Goal: Task Accomplishment & Management: Manage account settings

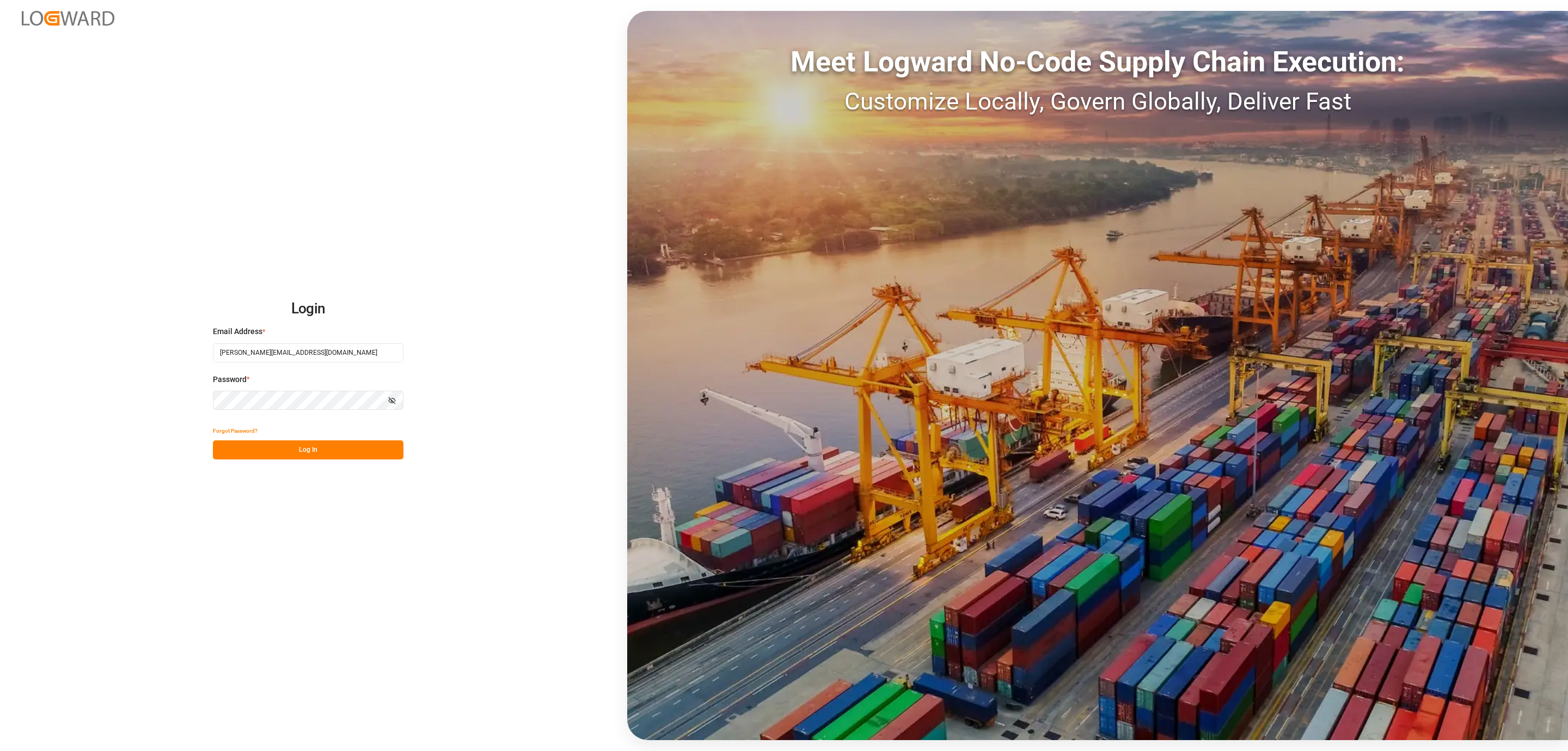
click at [366, 456] on button "Log In" at bounding box center [308, 450] width 191 height 19
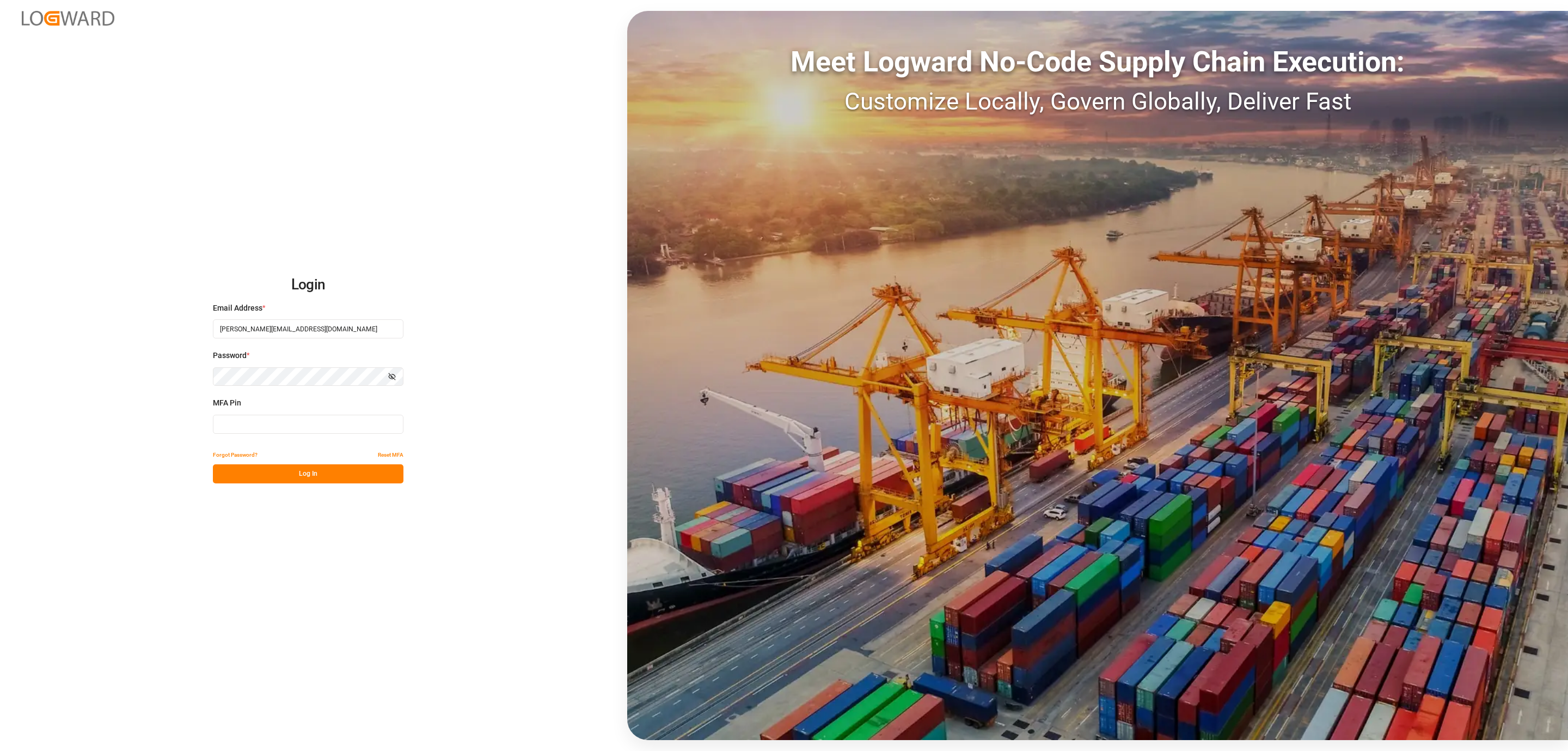
click at [304, 425] on input at bounding box center [308, 424] width 191 height 19
type input "987308"
click at [311, 476] on button "Log In" at bounding box center [308, 473] width 191 height 19
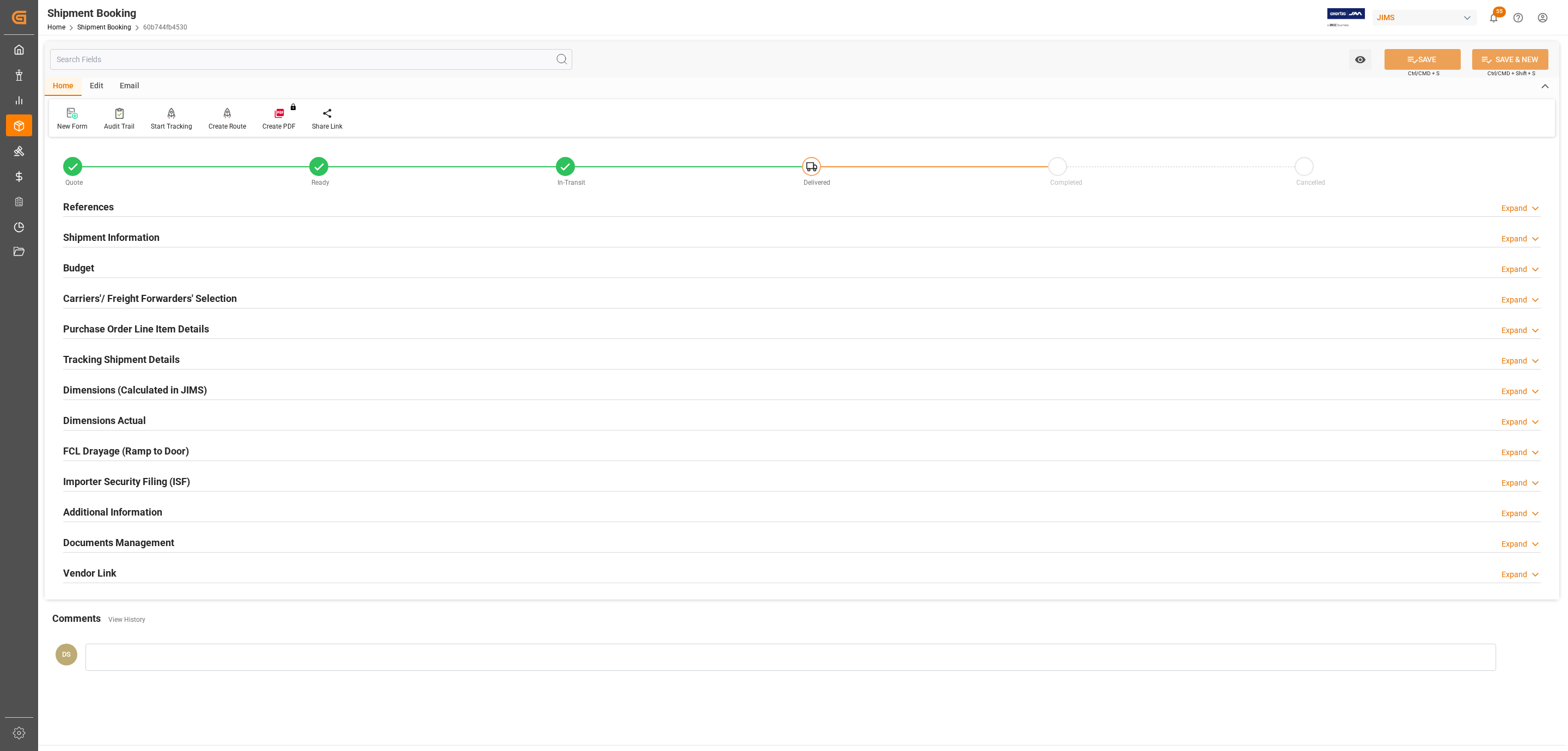
type input "[DATE]"
click at [85, 203] on h2 "References" at bounding box center [89, 206] width 51 height 14
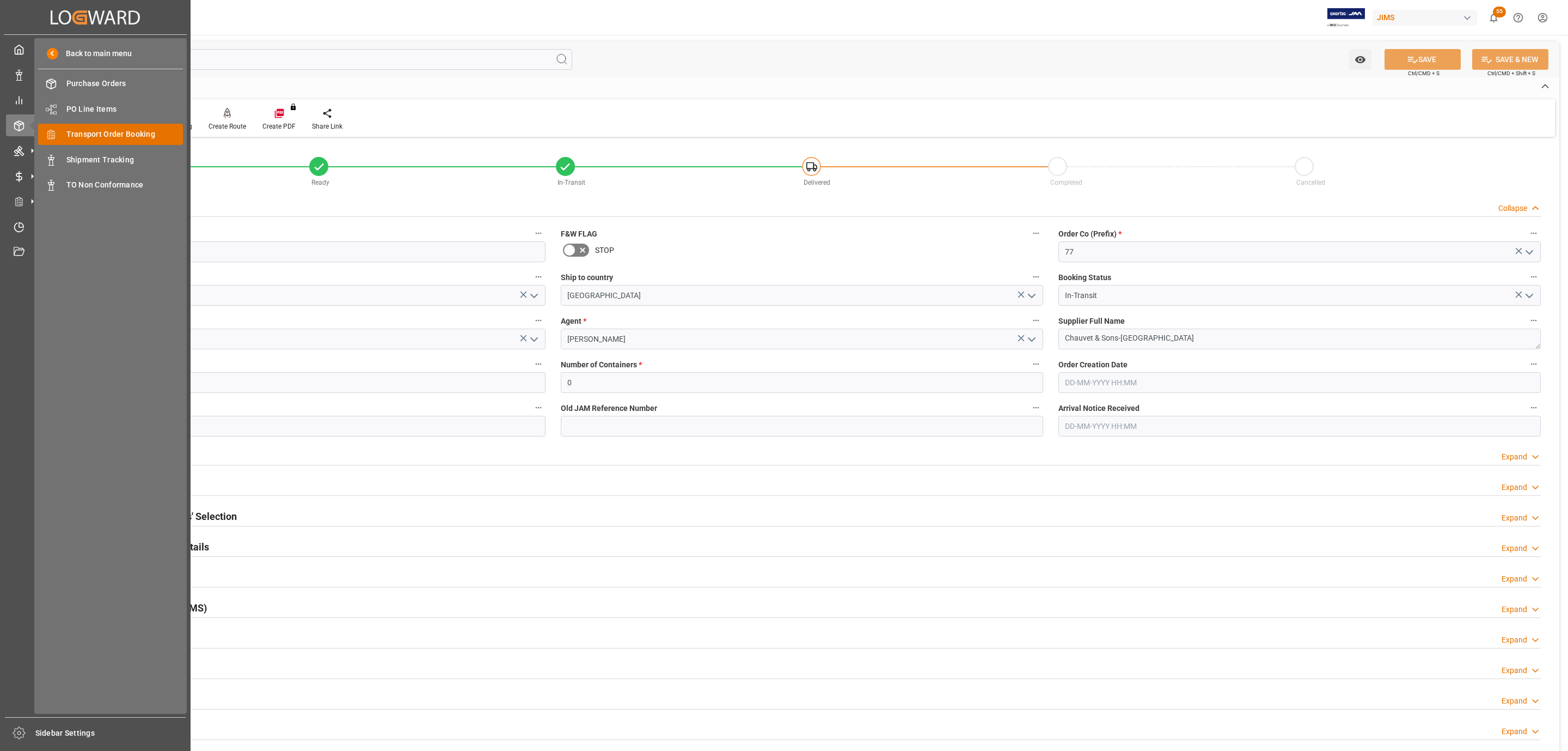
click at [105, 136] on span "Transport Order Booking" at bounding box center [125, 134] width 117 height 12
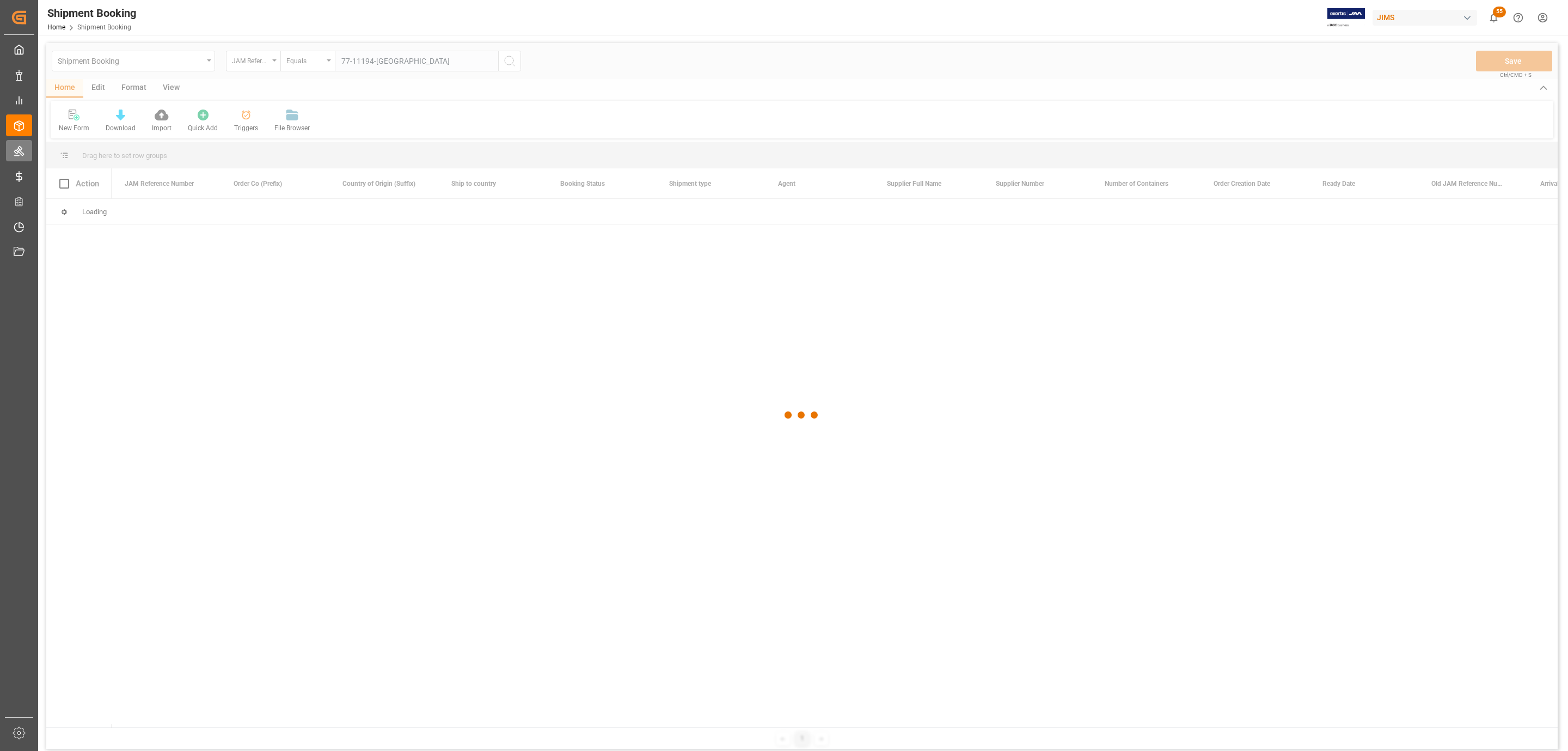
type input "77-11194-[GEOGRAPHIC_DATA]"
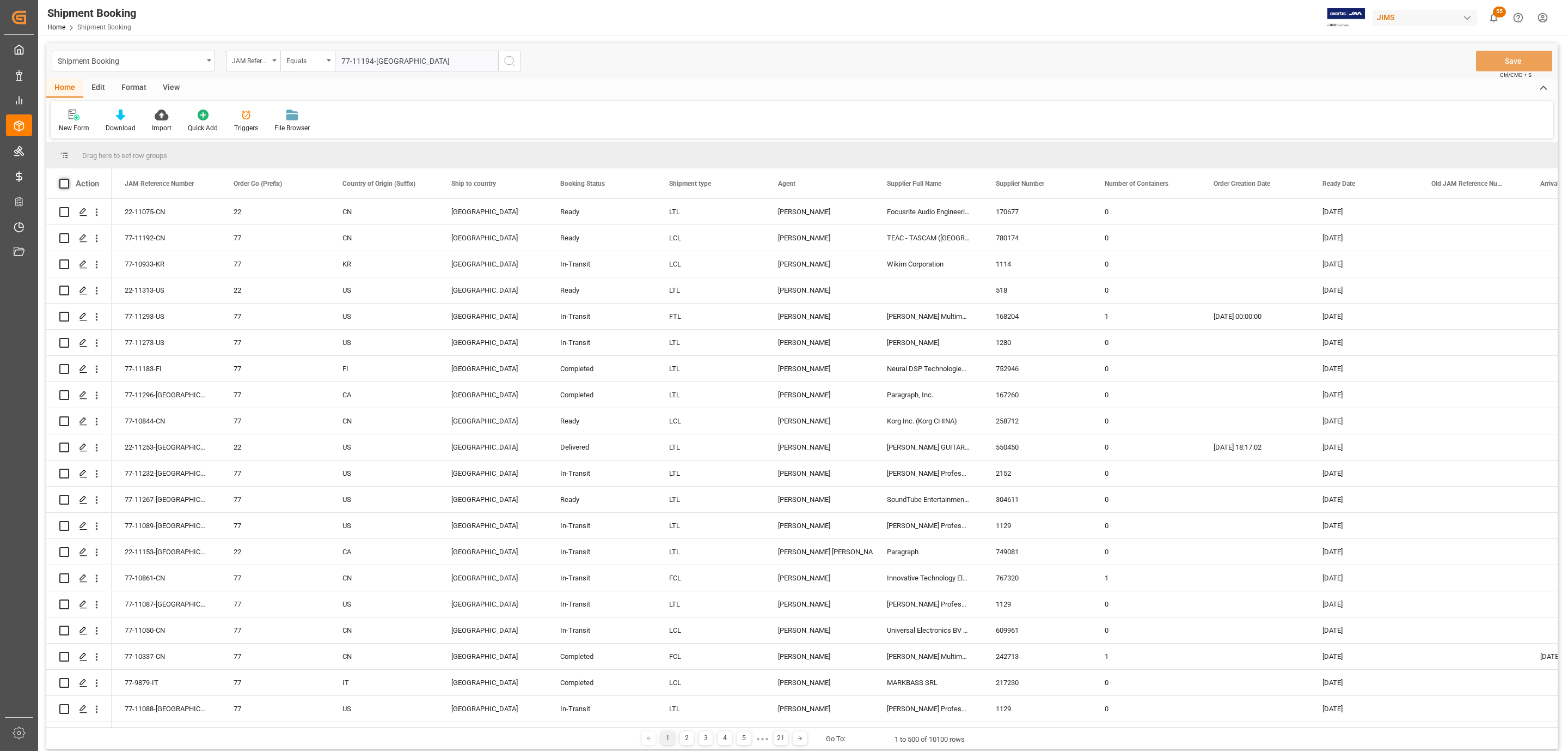
drag, startPoint x: 506, startPoint y: 62, endPoint x: 64, endPoint y: 192, distance: 460.7
click at [506, 62] on icon "search button" at bounding box center [509, 61] width 13 height 13
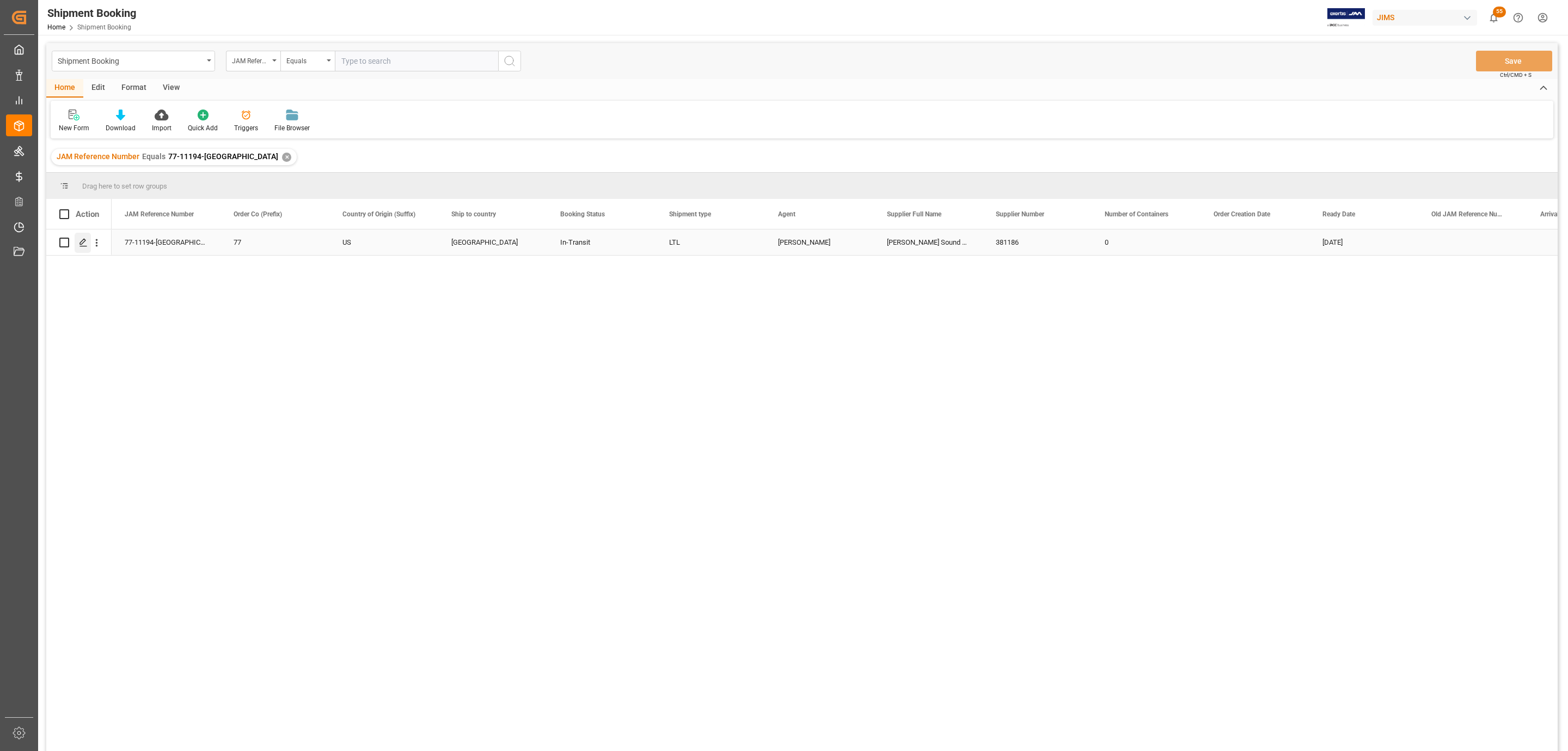
click at [81, 246] on div "Press SPACE to select this row." at bounding box center [82, 243] width 16 height 20
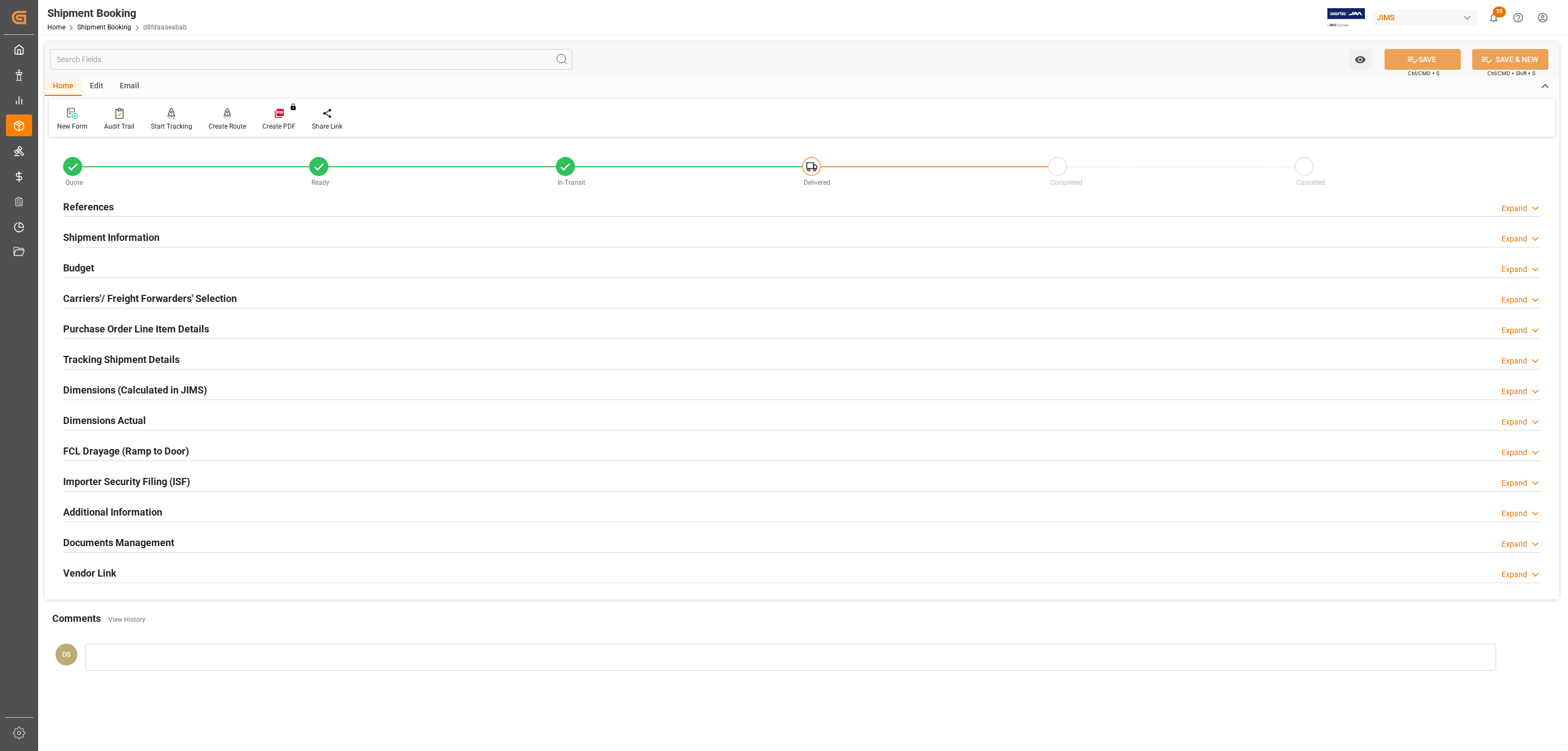
click at [102, 545] on h2 "Documents Management" at bounding box center [119, 542] width 111 height 14
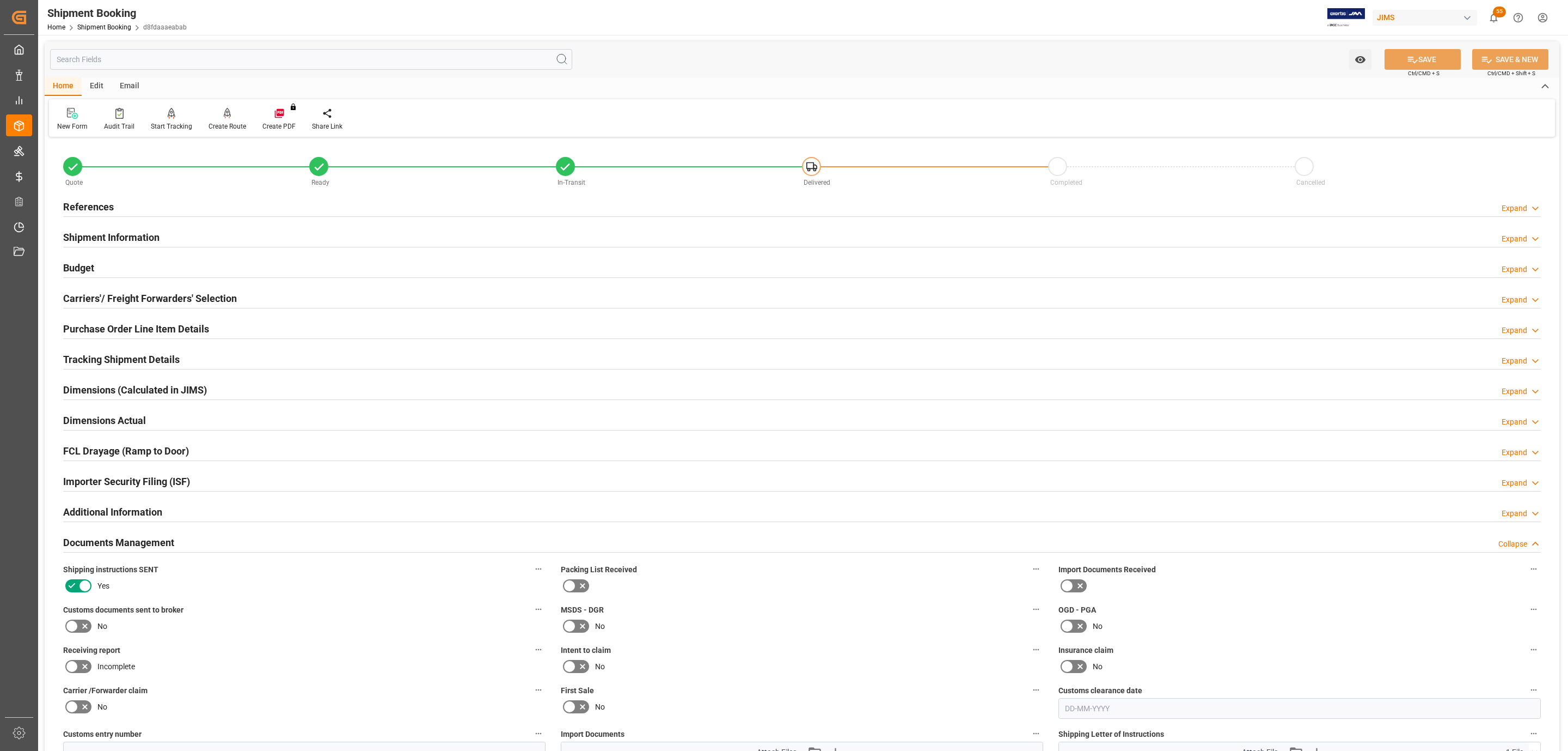
click at [82, 626] on icon at bounding box center [84, 625] width 13 height 13
click at [0, 0] on input "checkbox" at bounding box center [0, 0] width 0 height 0
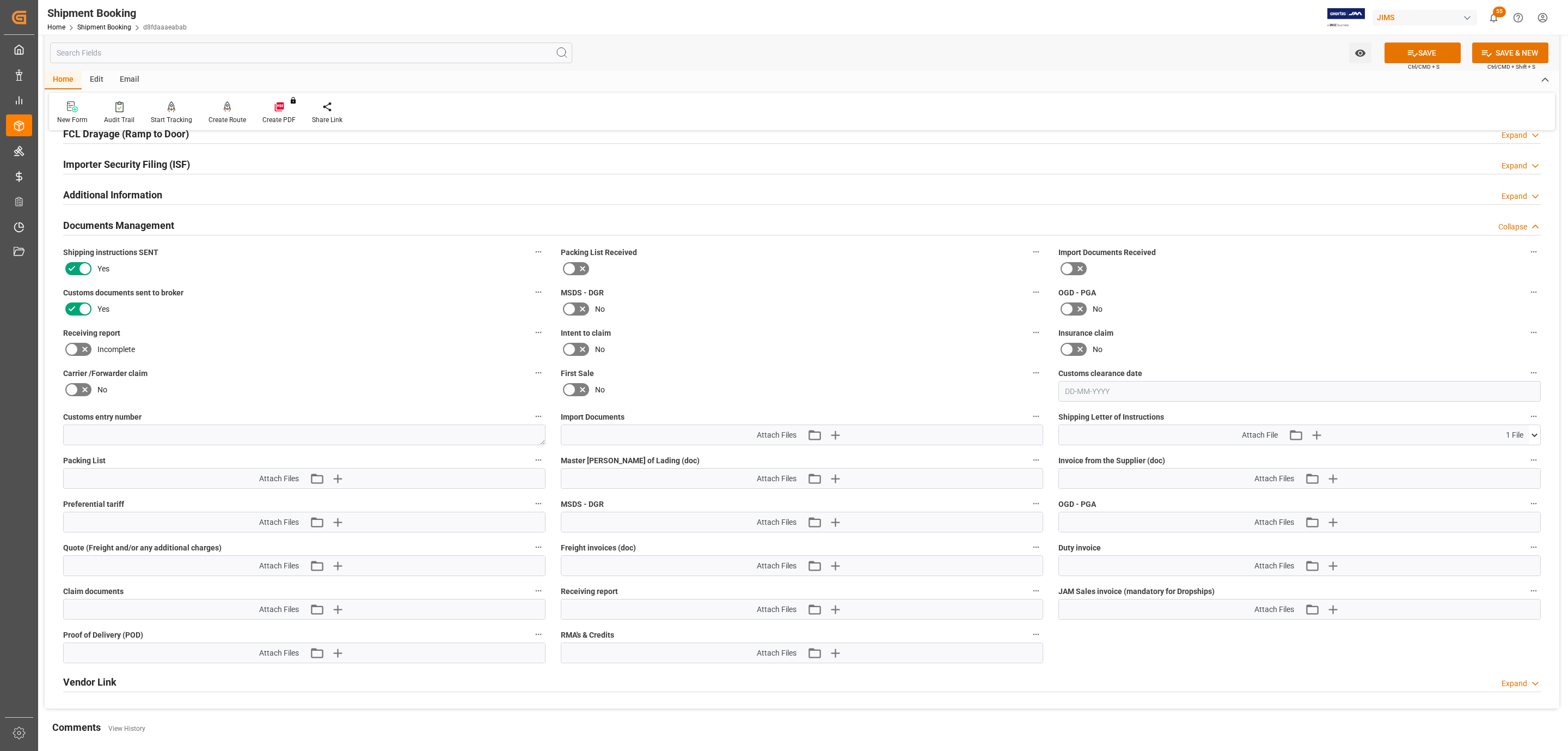
scroll to position [408, 0]
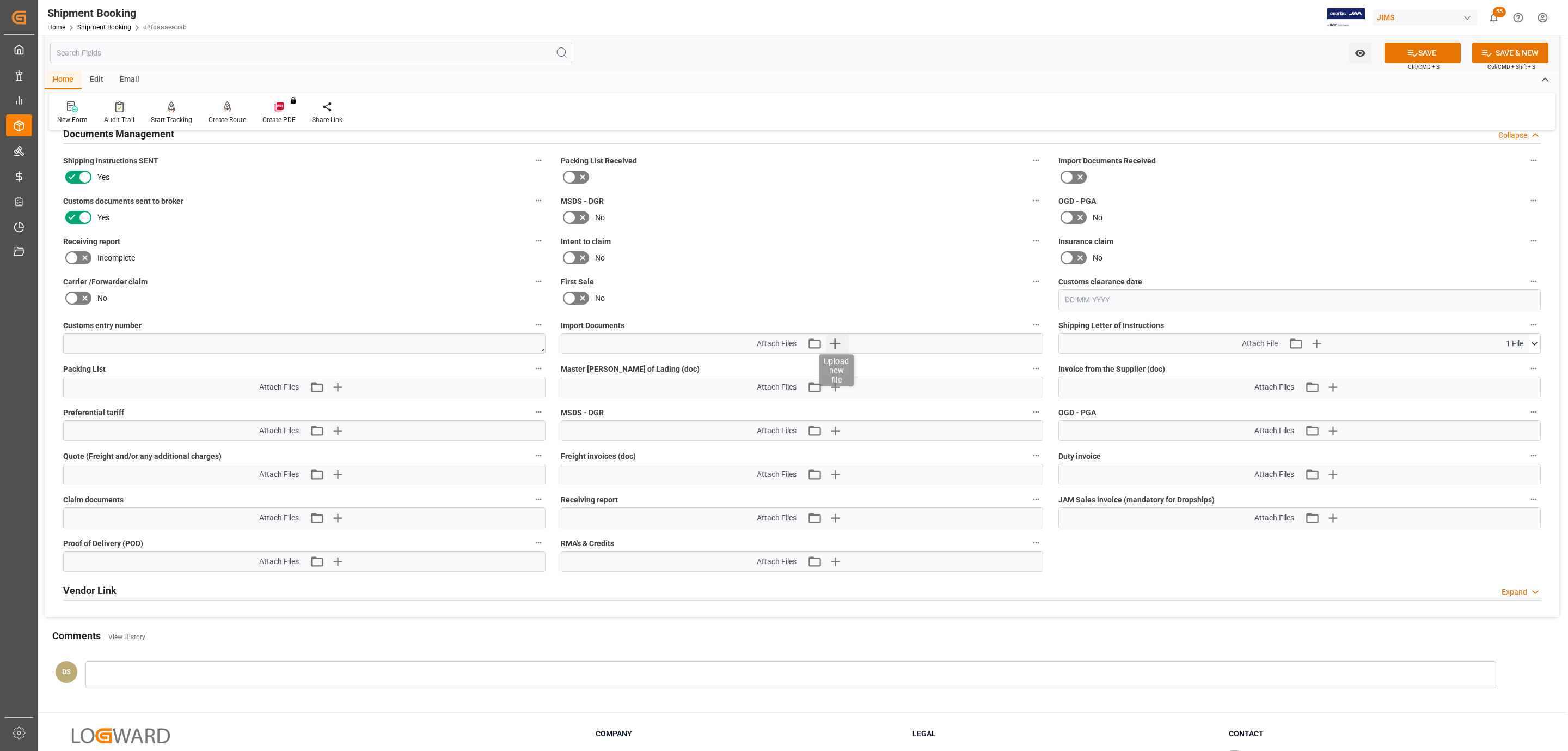
click at [838, 349] on icon "button" at bounding box center [835, 343] width 18 height 18
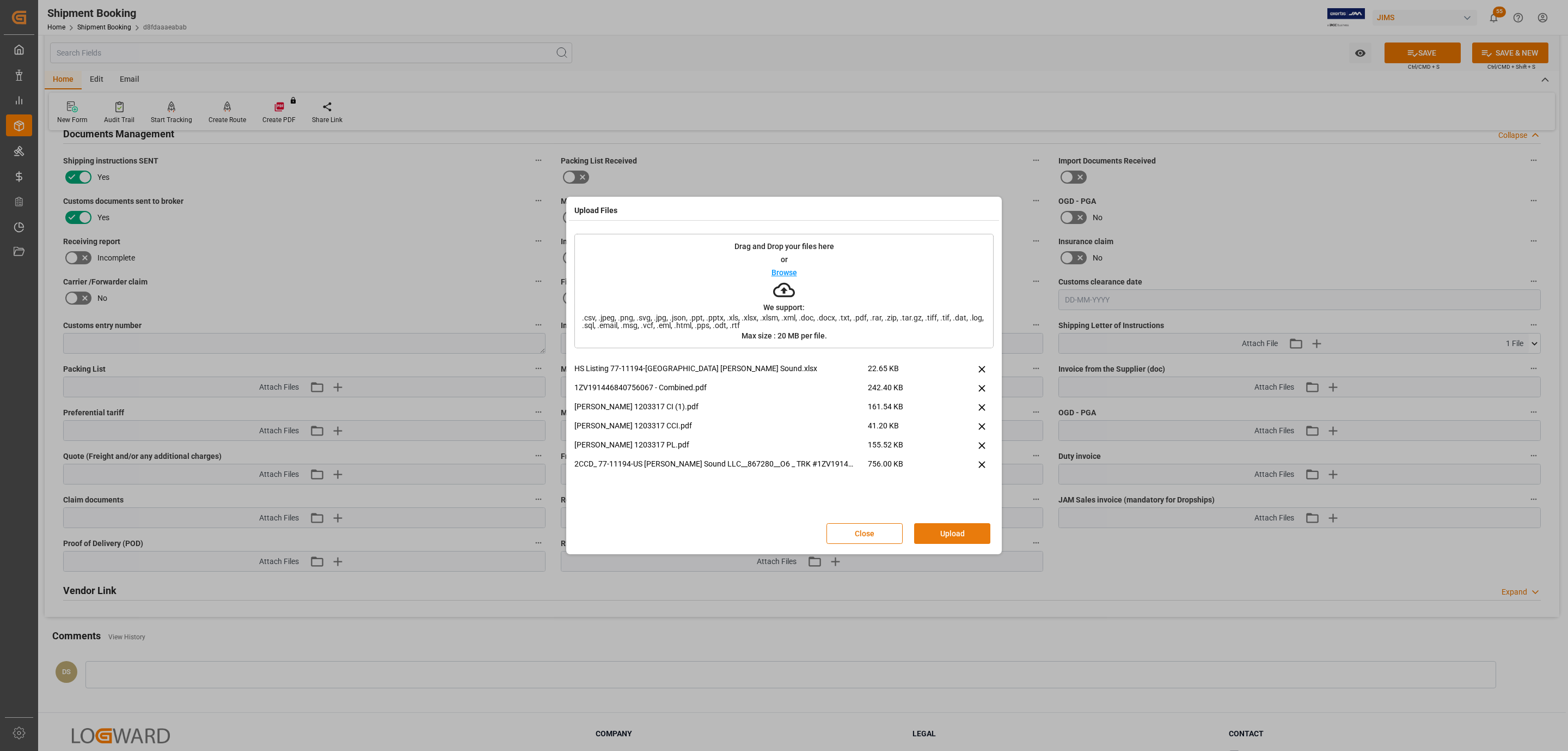
click at [949, 532] on button "Upload" at bounding box center [952, 533] width 76 height 21
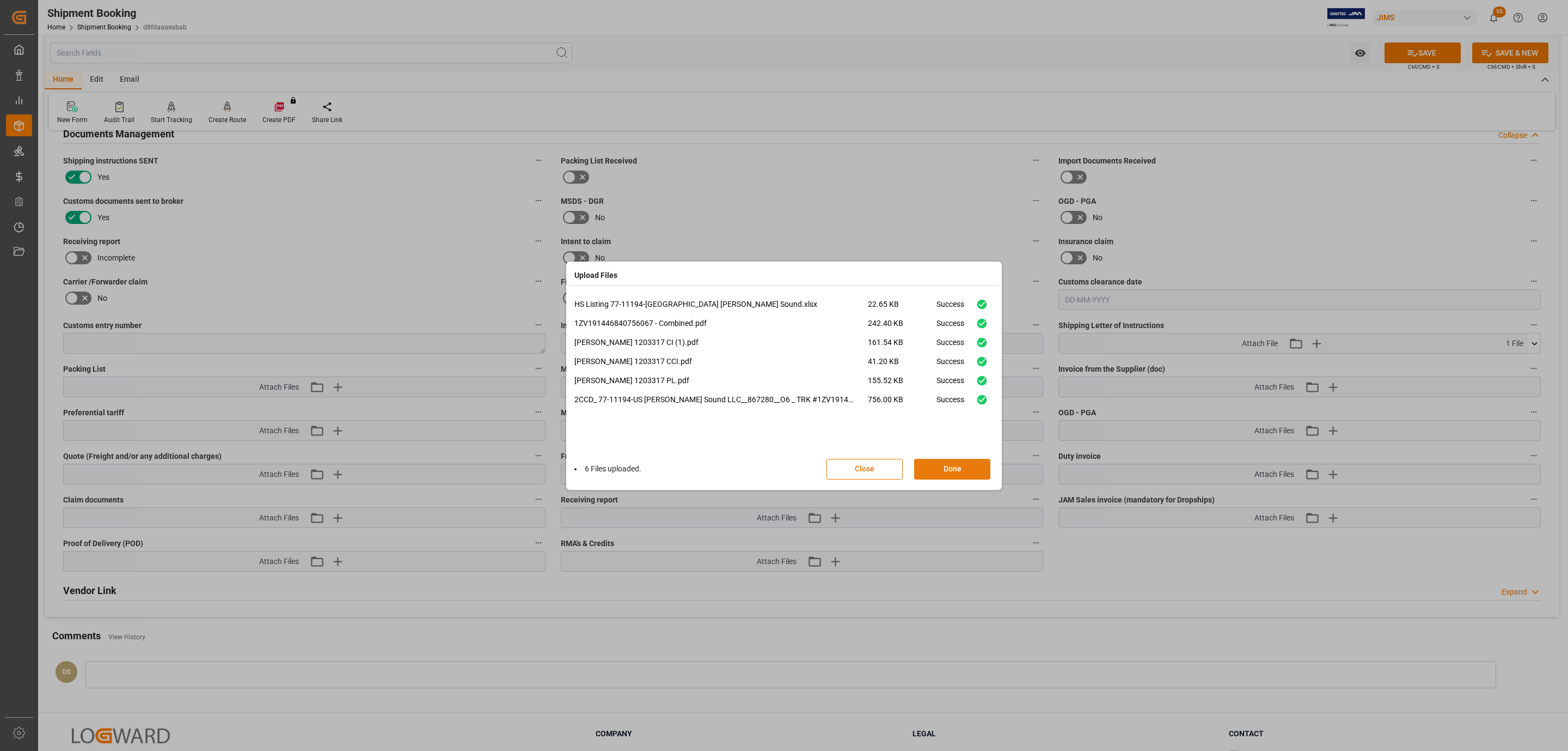
click at [967, 465] on button "Done" at bounding box center [952, 469] width 76 height 21
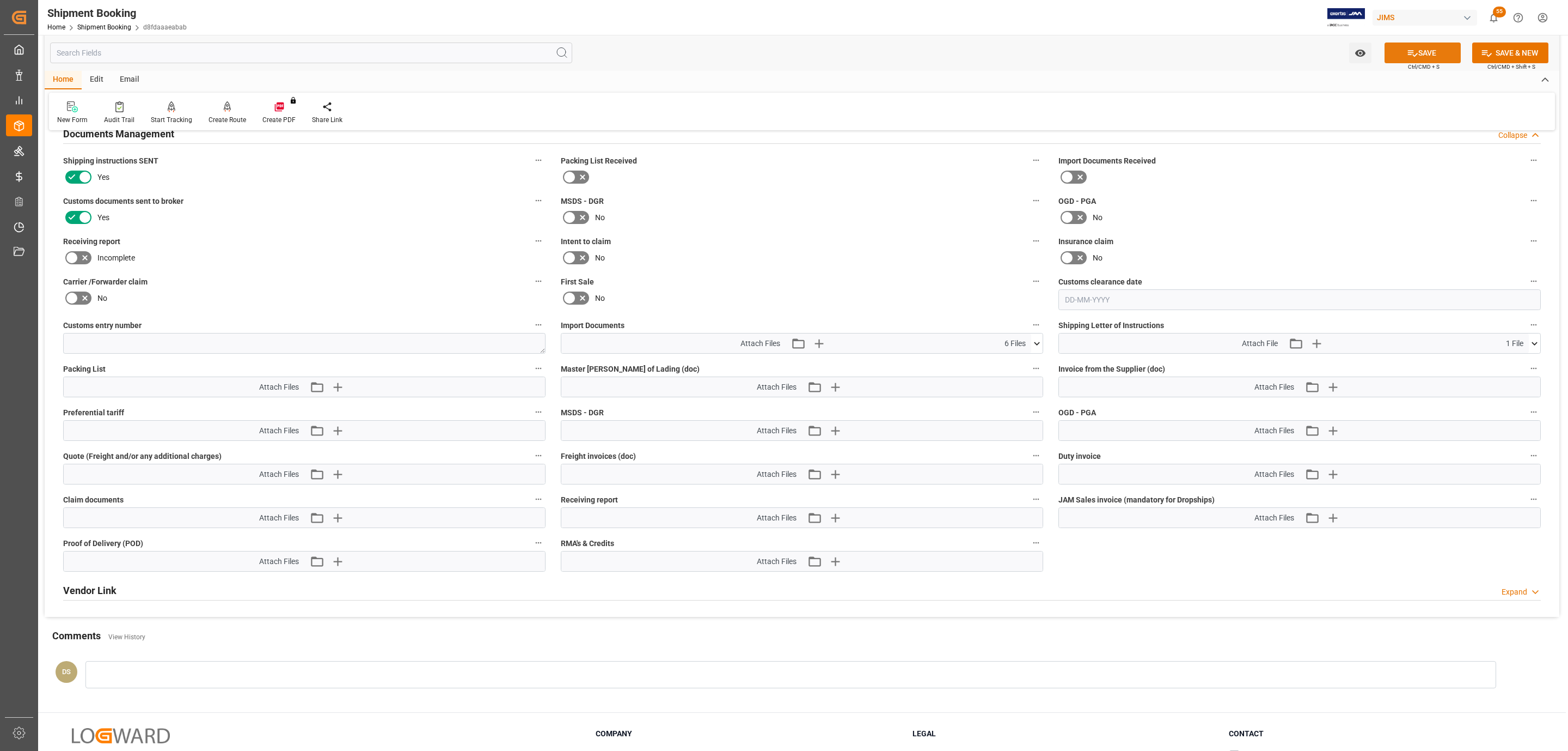
click at [1419, 55] on button "SAVE" at bounding box center [1423, 52] width 76 height 21
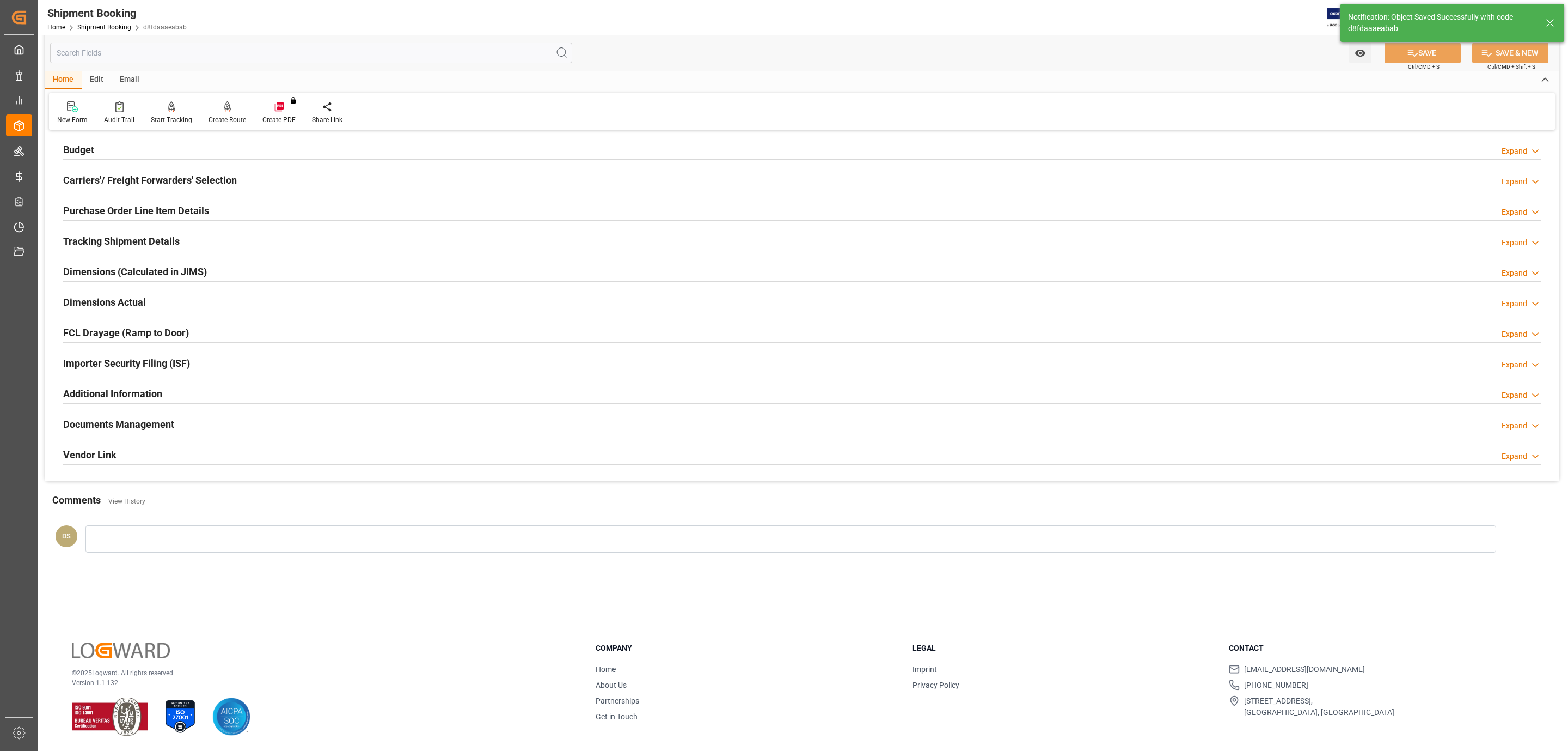
scroll to position [118, 0]
click at [125, 185] on h2 "Carriers'/ Freight Forwarders' Selection" at bounding box center [150, 180] width 174 height 14
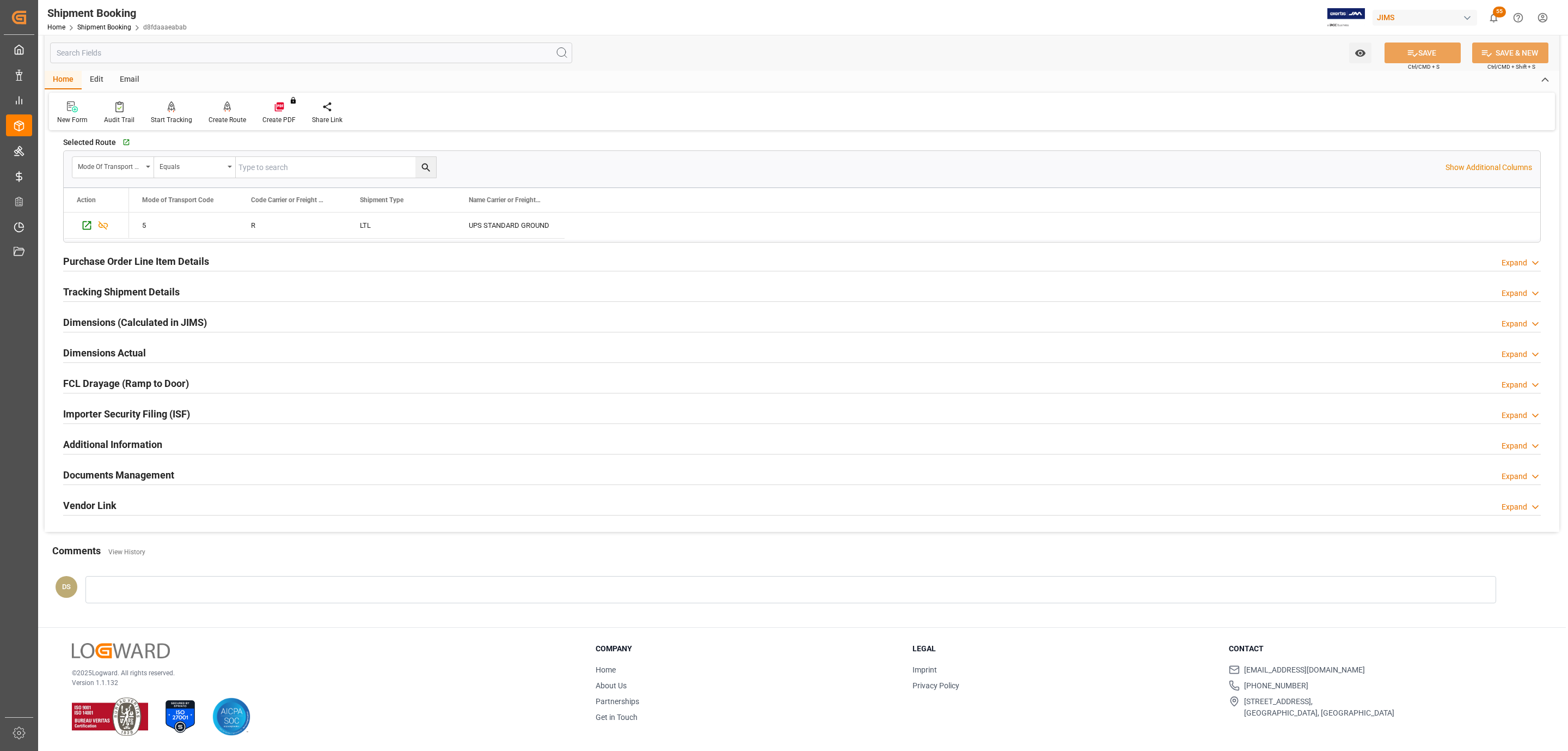
scroll to position [0, 0]
